Goal: Navigation & Orientation: Find specific page/section

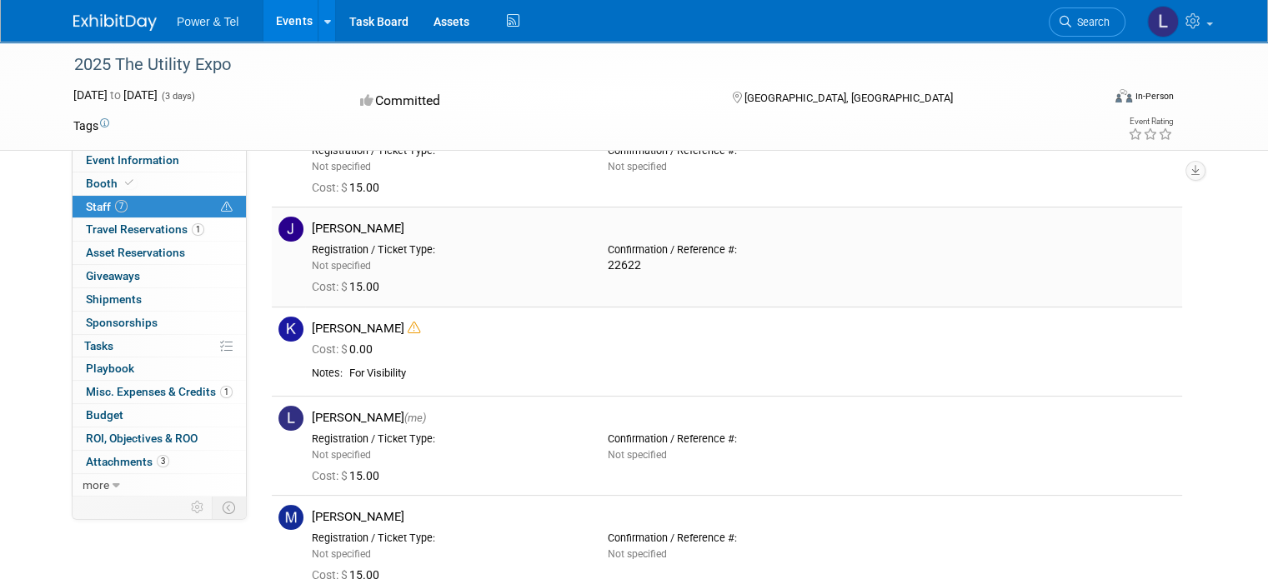
scroll to position [250, 0]
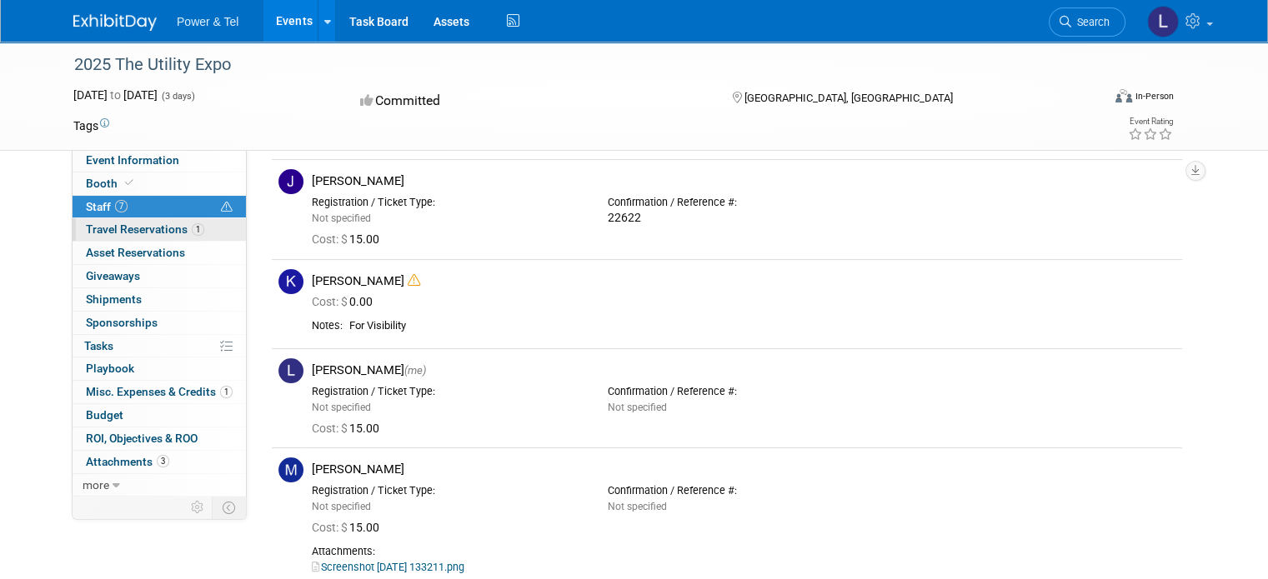
click at [148, 224] on span "Travel Reservations 1" at bounding box center [145, 229] width 118 height 13
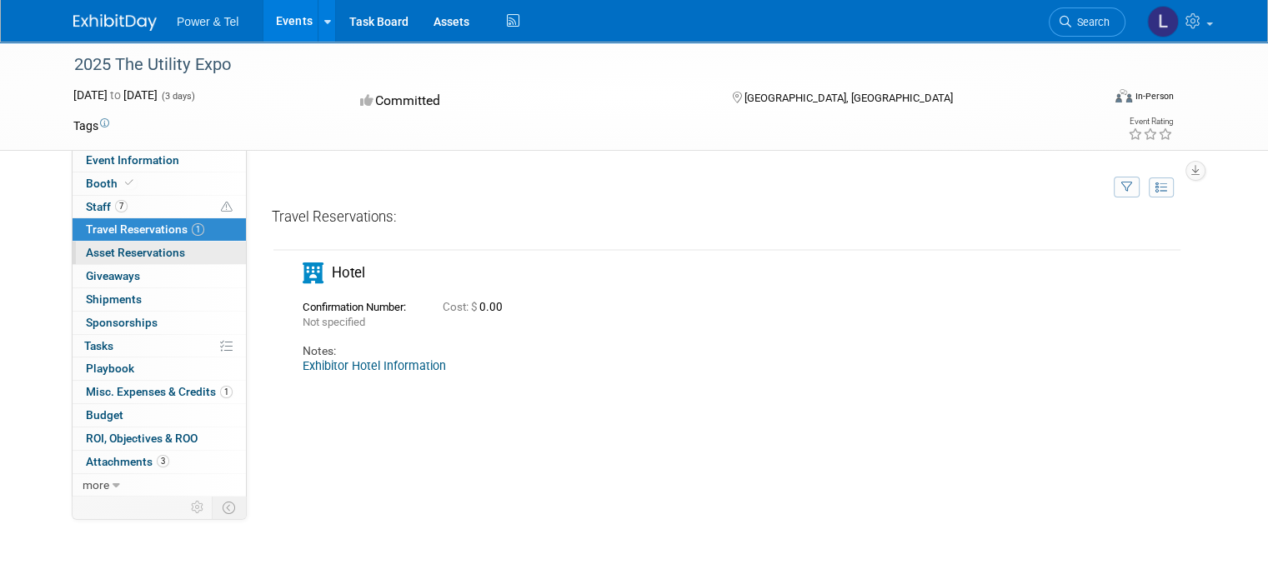
click at [113, 257] on span "Asset Reservations 0" at bounding box center [135, 252] width 99 height 13
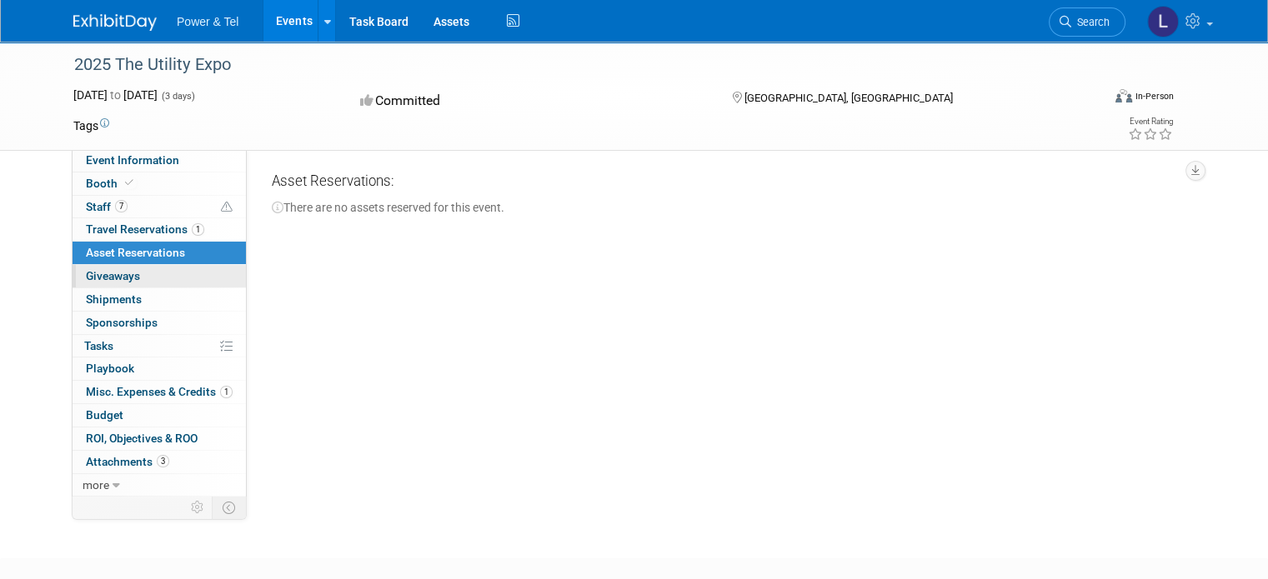
click at [110, 276] on span "Giveaways 0" at bounding box center [113, 275] width 54 height 13
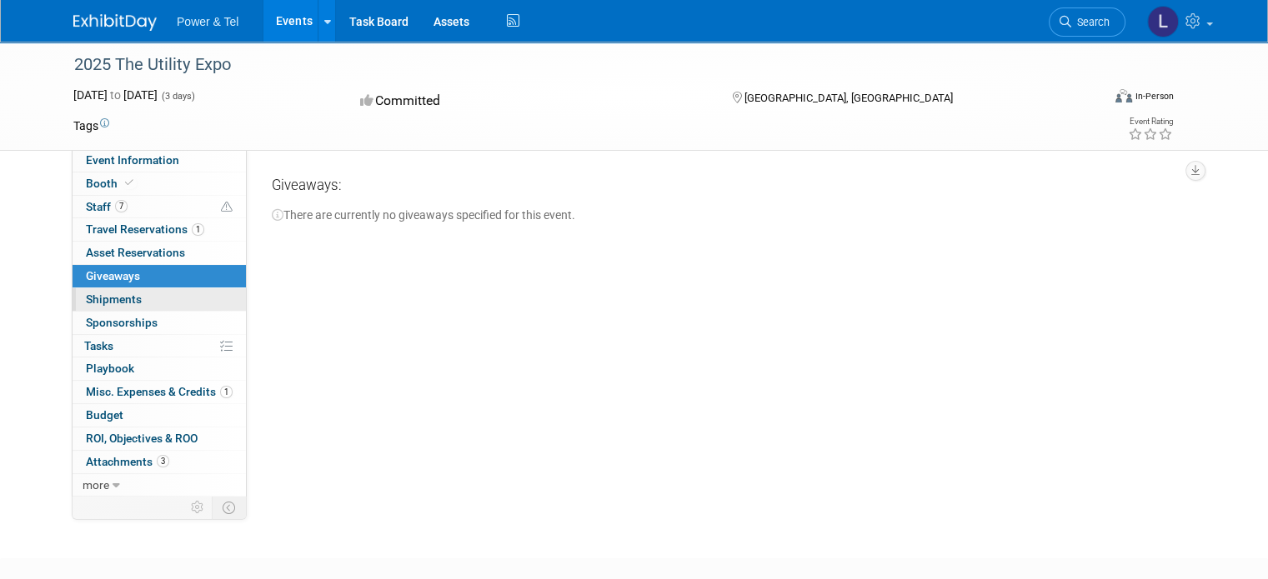
click at [107, 301] on span "Shipments 0" at bounding box center [114, 299] width 56 height 13
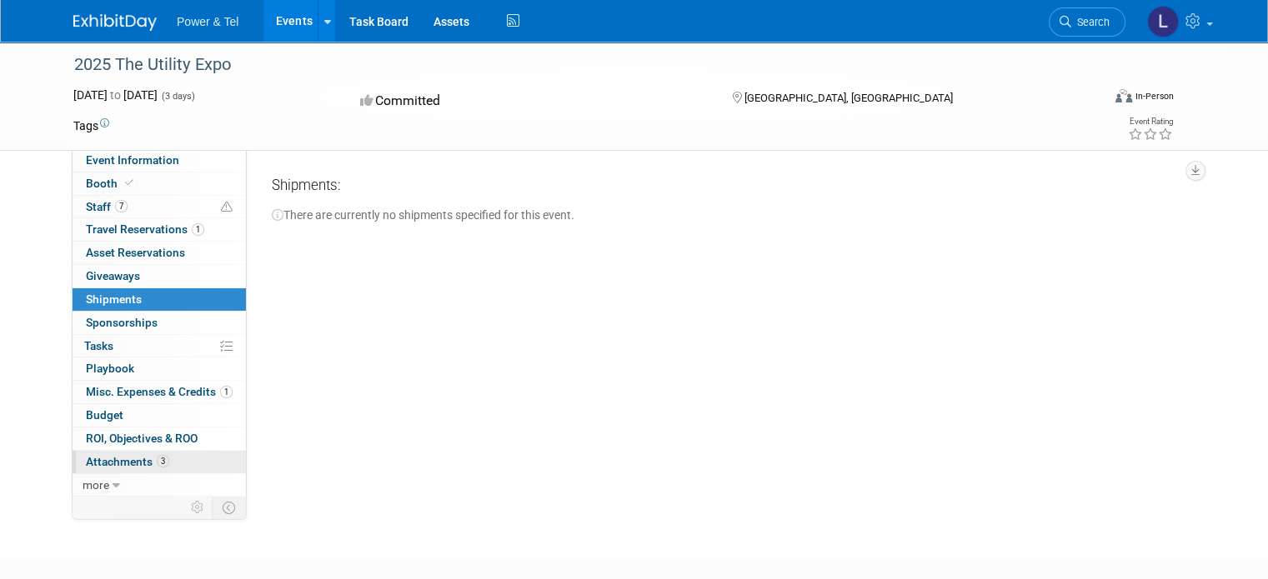
click at [123, 458] on span "Attachments 3" at bounding box center [127, 461] width 83 height 13
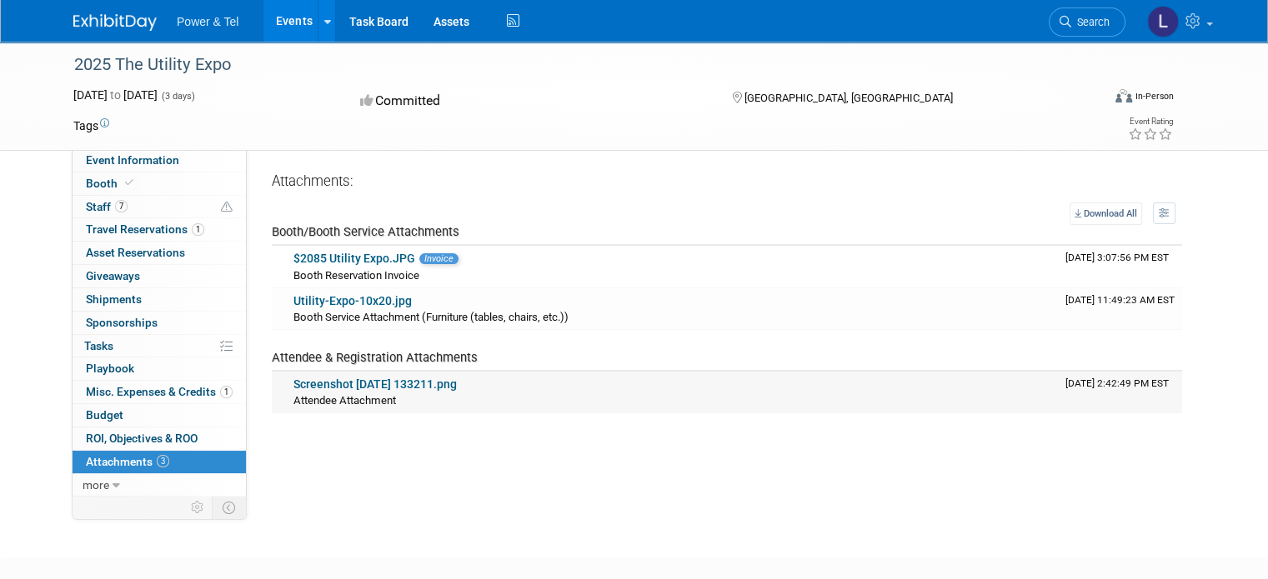
click at [358, 379] on link "Screenshot [DATE] 133211.png" at bounding box center [374, 384] width 163 height 13
click at [360, 256] on link "$2085 Utility Expo.JPG" at bounding box center [354, 258] width 122 height 13
click at [369, 303] on link "Utility-Expo-10x20.jpg" at bounding box center [352, 300] width 118 height 13
click at [89, 478] on span "more" at bounding box center [96, 484] width 27 height 13
click at [104, 388] on span "Misc. Expenses & Credits 1" at bounding box center [159, 391] width 147 height 13
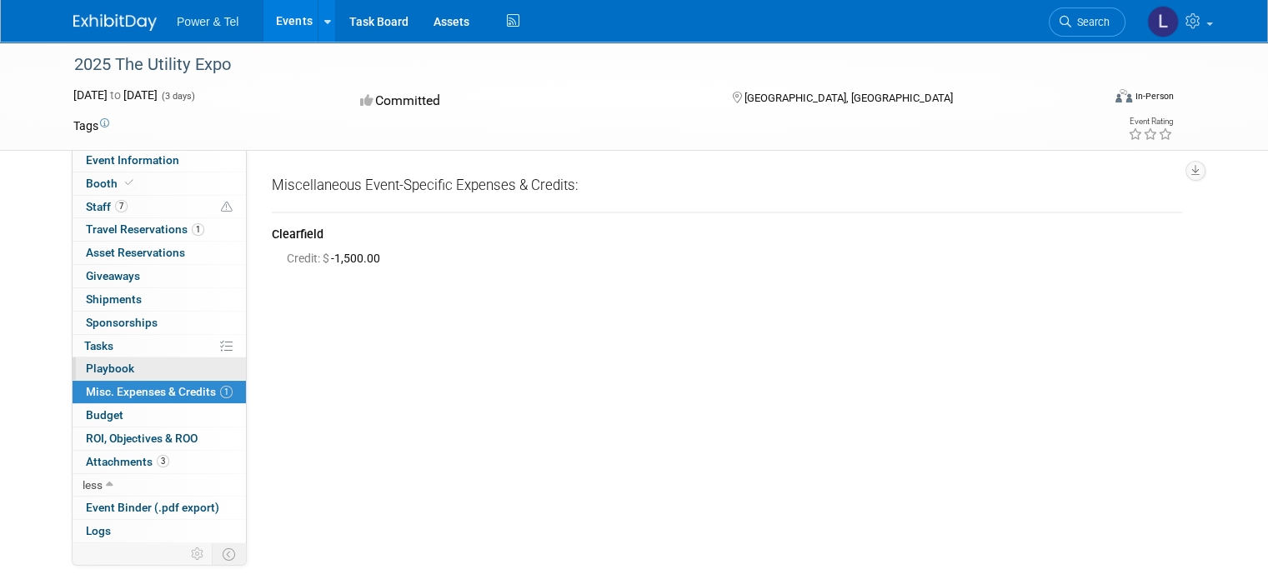
click at [108, 369] on span "Playbook 0" at bounding box center [110, 368] width 48 height 13
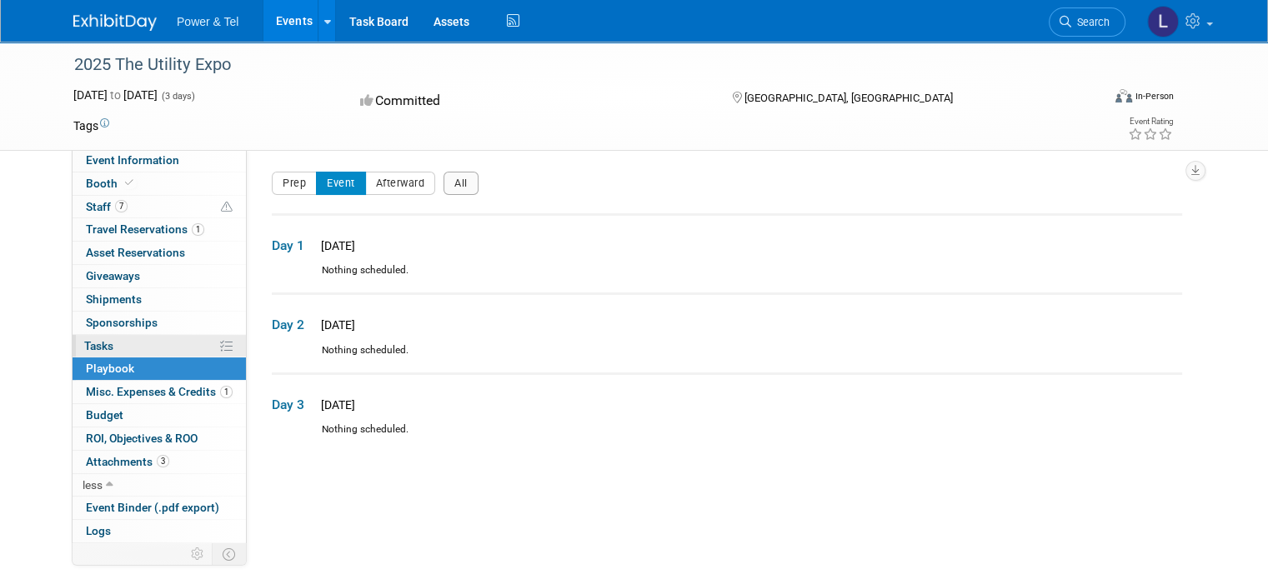
click at [93, 346] on span "Tasks 0%" at bounding box center [98, 345] width 29 height 13
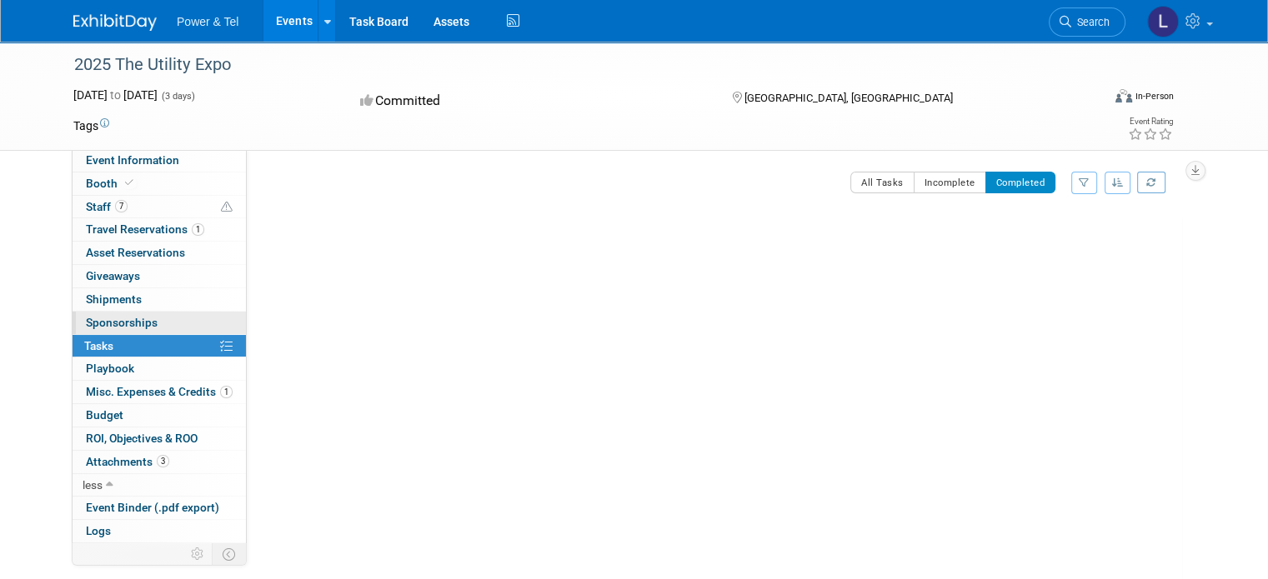
click at [105, 316] on span "Sponsorships 0" at bounding box center [122, 322] width 72 height 13
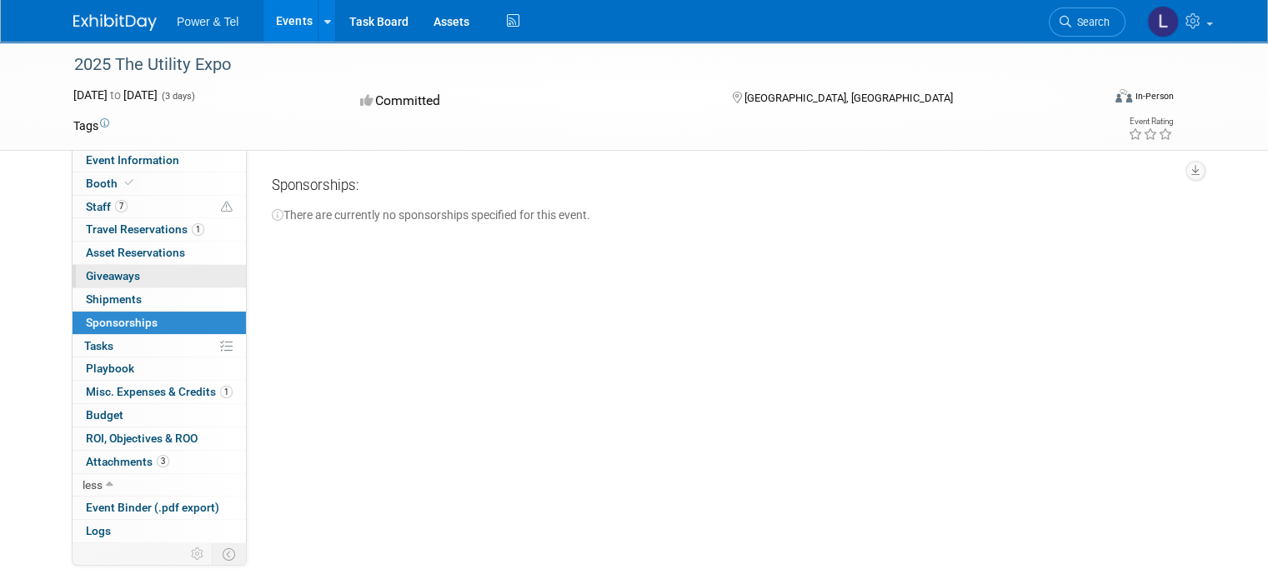
click at [106, 272] on span "Giveaways 0" at bounding box center [113, 275] width 54 height 13
